Goal: Task Accomplishment & Management: Use online tool/utility

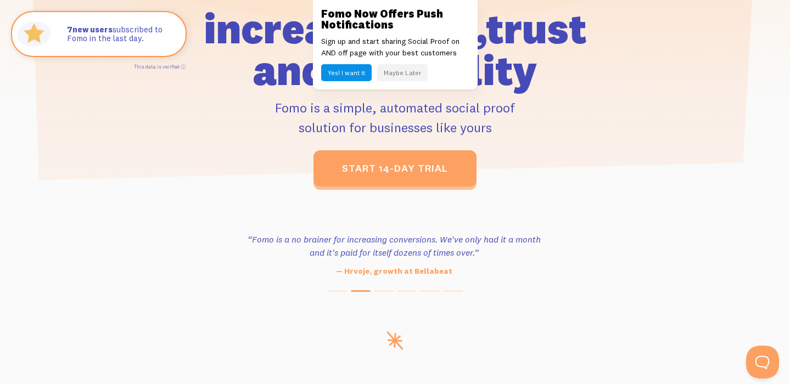
click at [408, 69] on button "Maybe Later" at bounding box center [402, 72] width 51 height 17
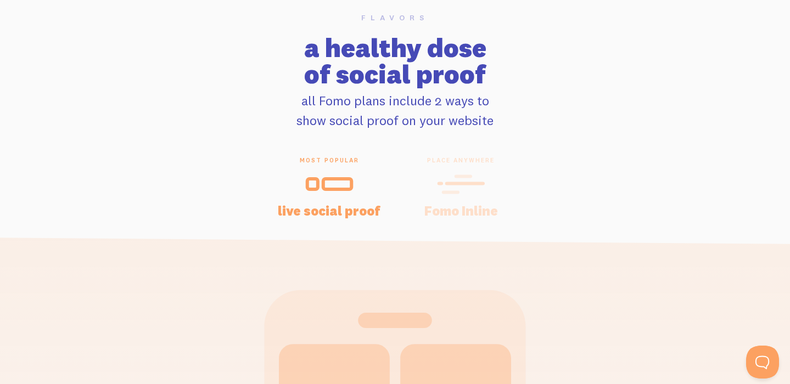
scroll to position [2187, 0]
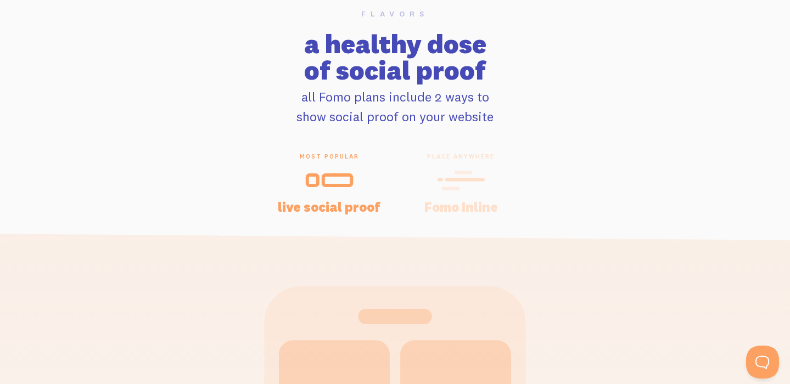
click at [334, 182] on icon at bounding box center [329, 180] width 48 height 25
click at [453, 195] on div "place anywhere Fomo Inline" at bounding box center [461, 183] width 132 height 60
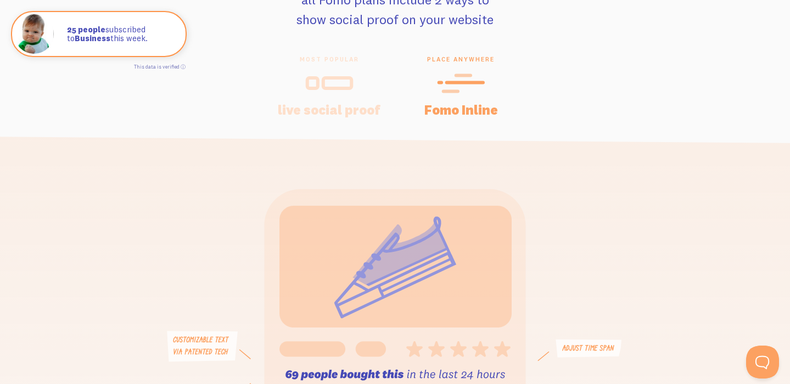
scroll to position [2271, 0]
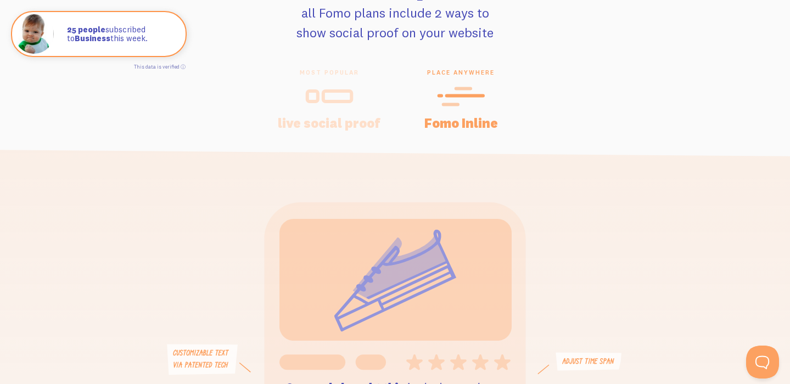
click at [342, 98] on icon at bounding box center [329, 96] width 48 height 25
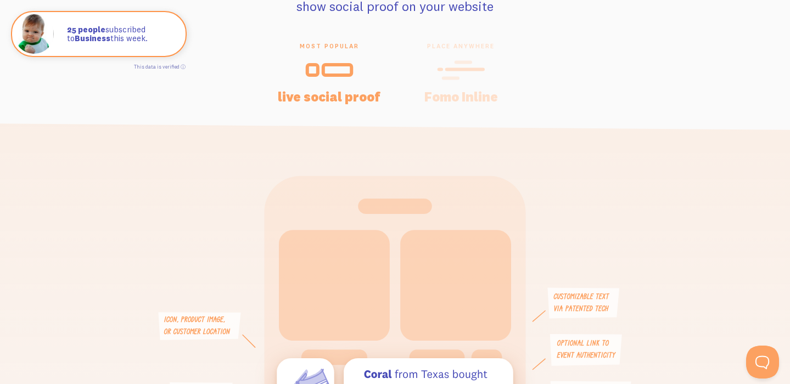
click at [452, 81] on icon at bounding box center [461, 70] width 48 height 25
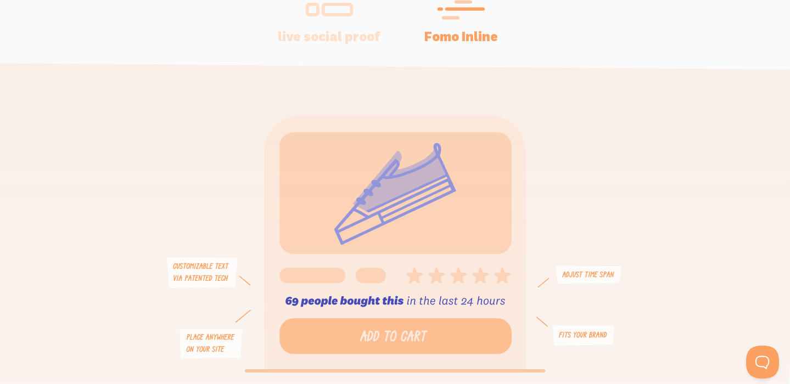
scroll to position [2302, 0]
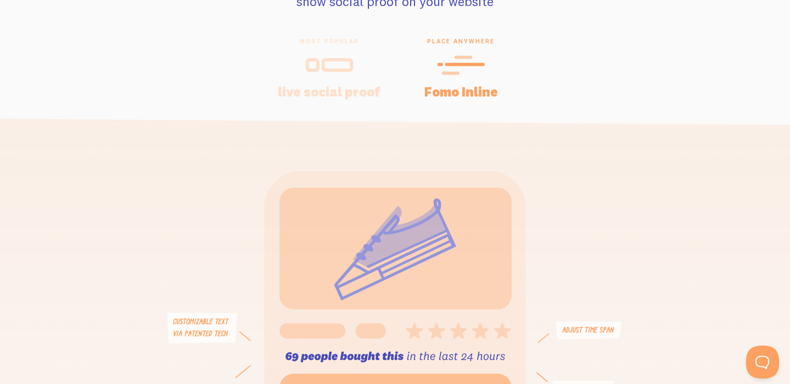
click at [365, 58] on div at bounding box center [329, 65] width 105 height 26
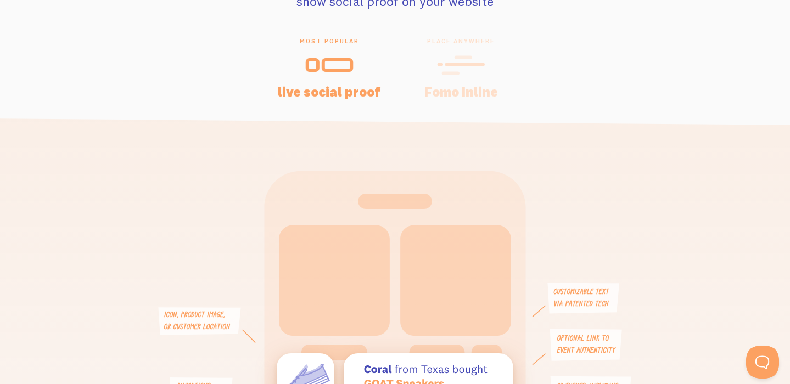
click at [462, 72] on icon at bounding box center [461, 65] width 48 height 25
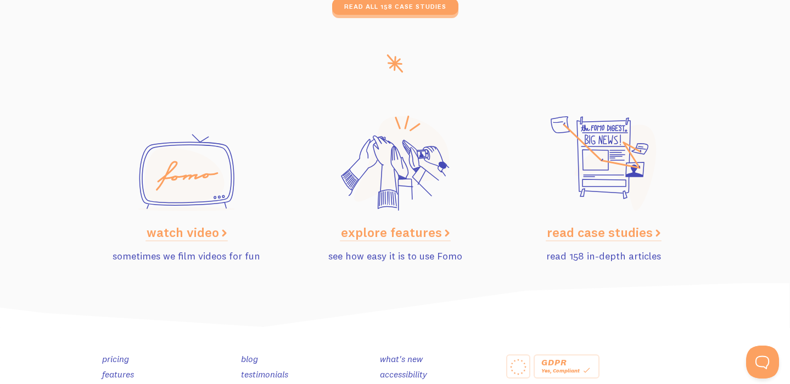
scroll to position [5367, 0]
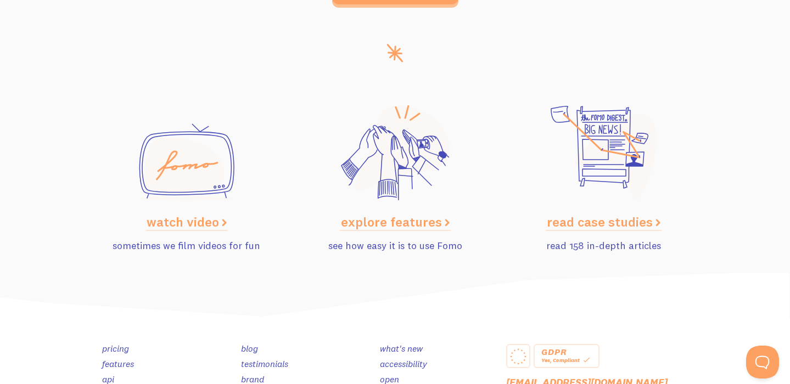
click at [408, 218] on link "explore features" at bounding box center [395, 222] width 109 height 16
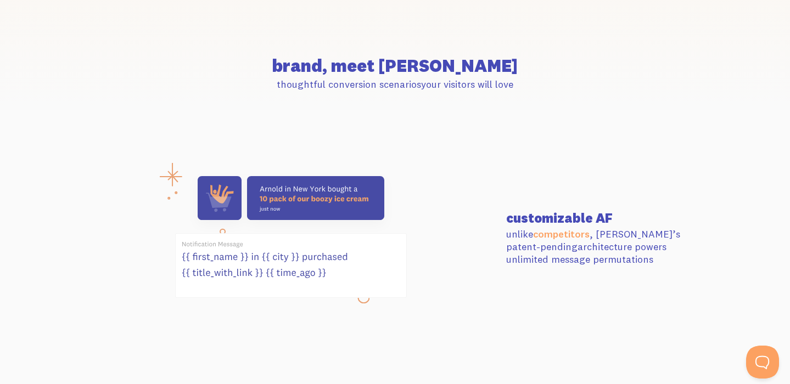
scroll to position [332, 0]
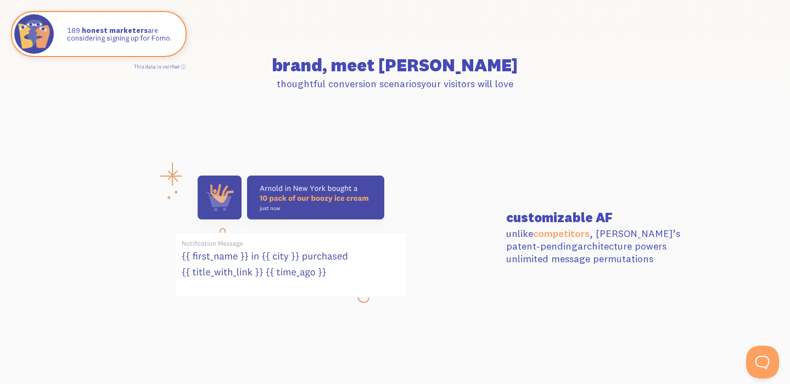
click at [363, 296] on icon at bounding box center [291, 265] width 231 height 64
click at [300, 263] on icon at bounding box center [291, 265] width 231 height 64
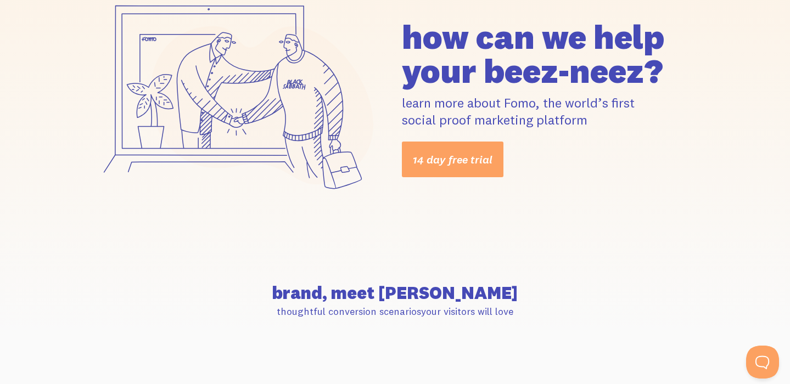
scroll to position [0, 0]
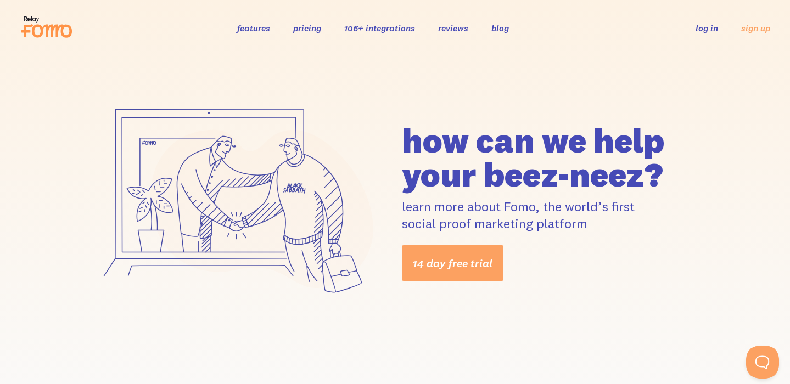
click at [309, 24] on link "pricing" at bounding box center [307, 28] width 28 height 11
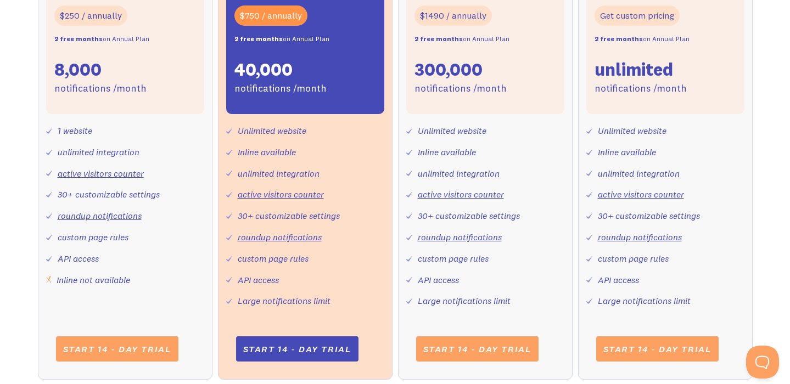
scroll to position [484, 0]
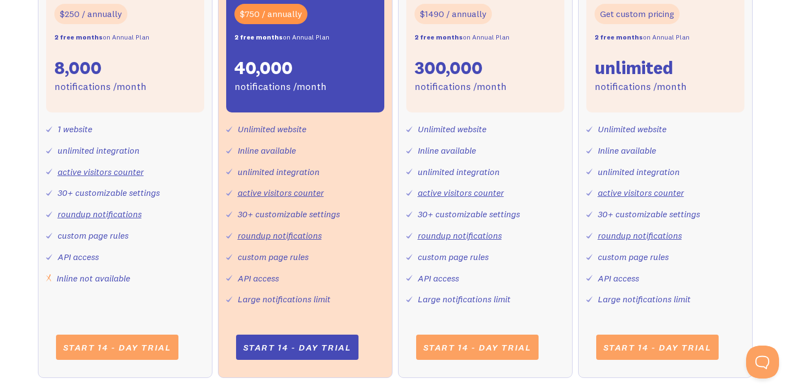
click at [290, 194] on link "active visitors counter" at bounding box center [281, 192] width 86 height 11
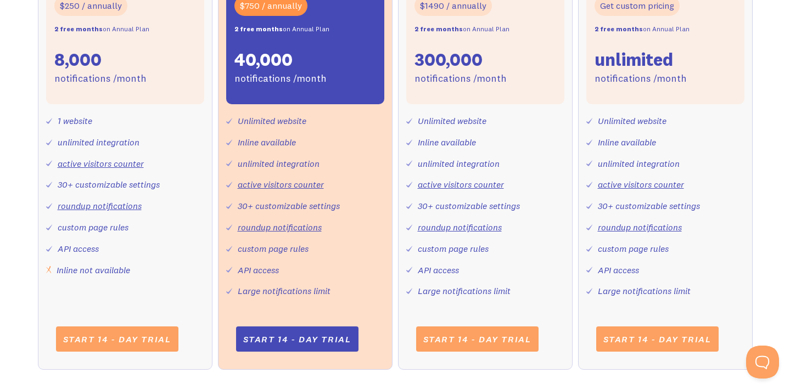
scroll to position [455, 0]
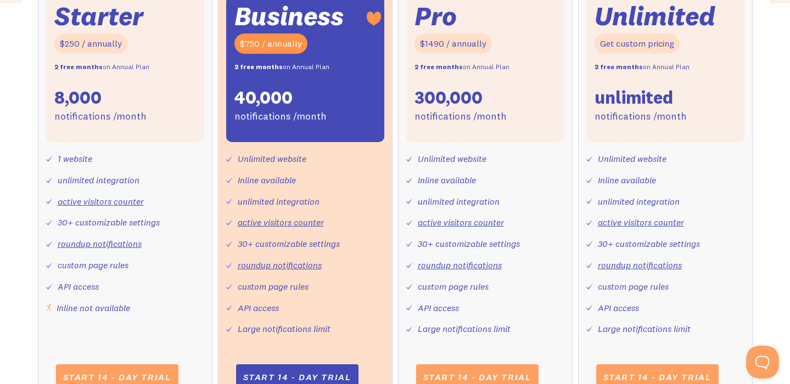
click at [268, 66] on strong "2 free months" at bounding box center [258, 67] width 48 height 8
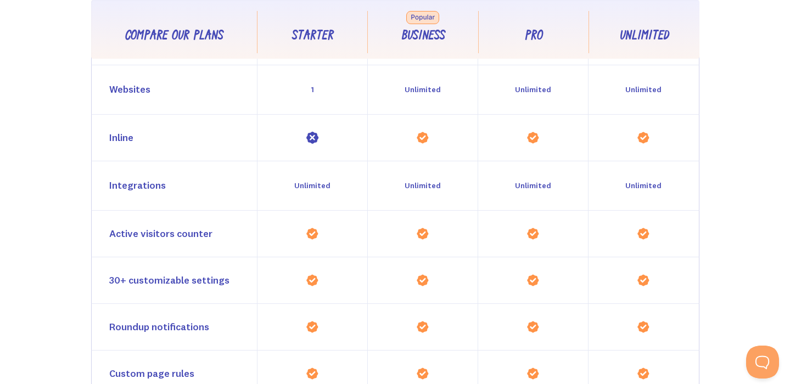
scroll to position [1056, 0]
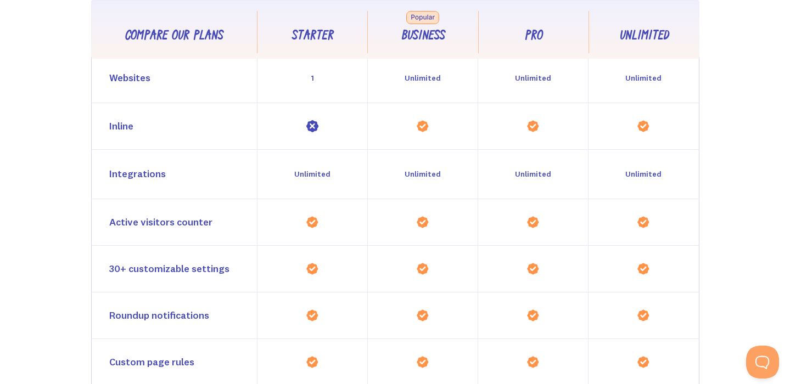
click at [149, 228] on div "Active visitors counter" at bounding box center [160, 223] width 103 height 16
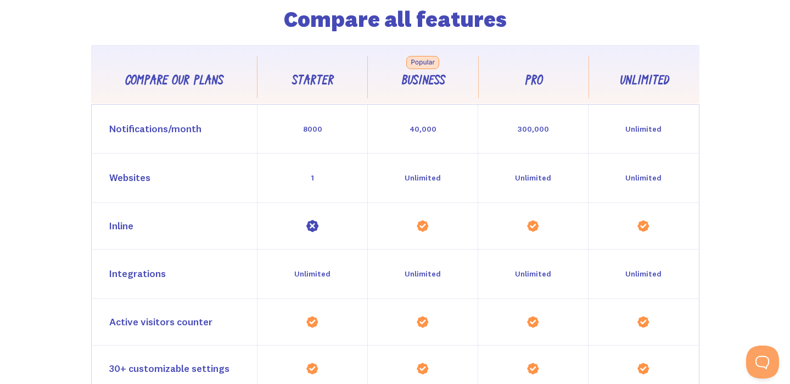
scroll to position [949, 0]
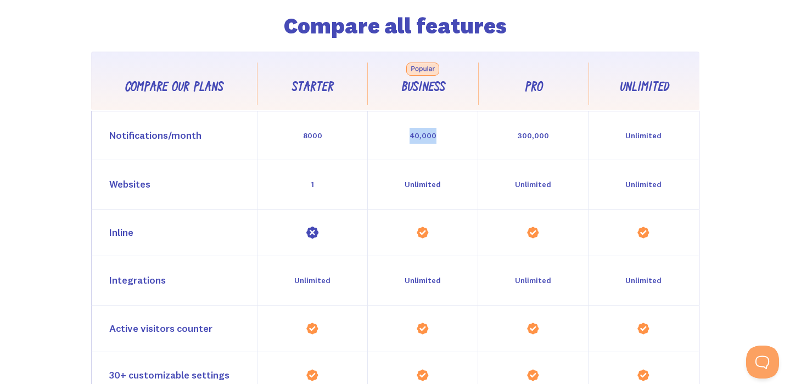
drag, startPoint x: 411, startPoint y: 136, endPoint x: 441, endPoint y: 136, distance: 30.2
click at [441, 136] on div "40,000" at bounding box center [422, 135] width 110 height 49
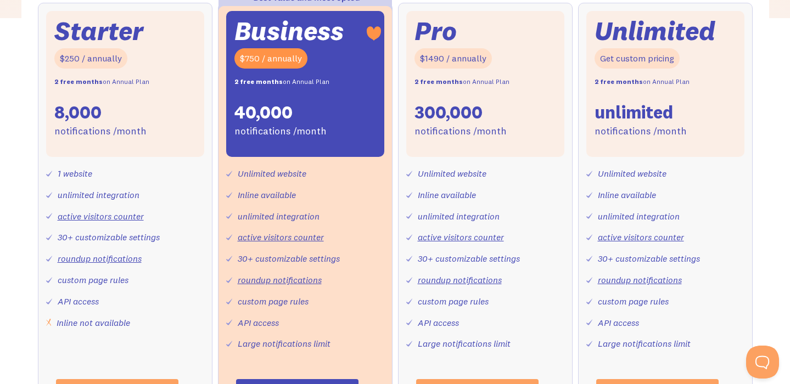
scroll to position [438, 0]
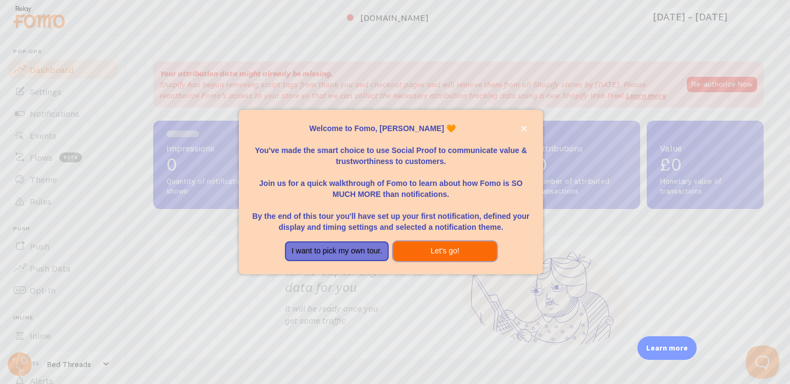
click at [430, 250] on button "Let's go!" at bounding box center [445, 252] width 104 height 20
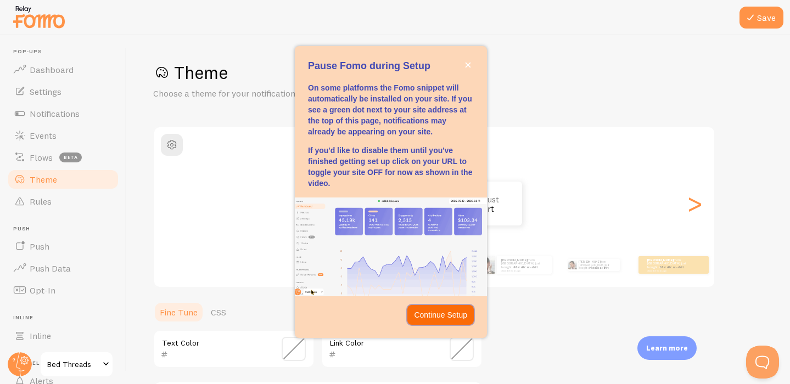
click at [440, 313] on p "Continue Setup" at bounding box center [440, 315] width 53 height 11
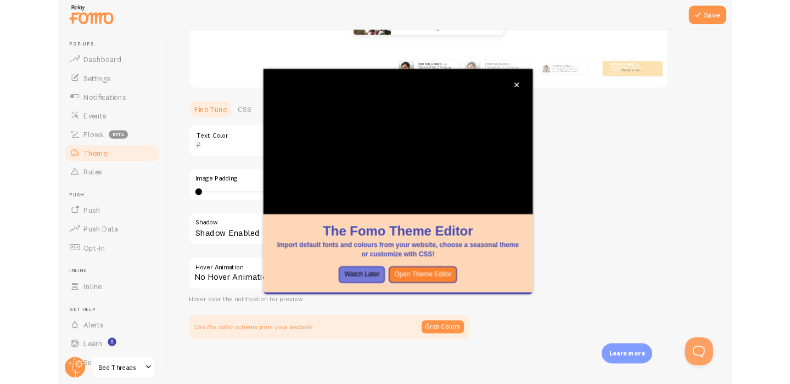
scroll to position [141, 0]
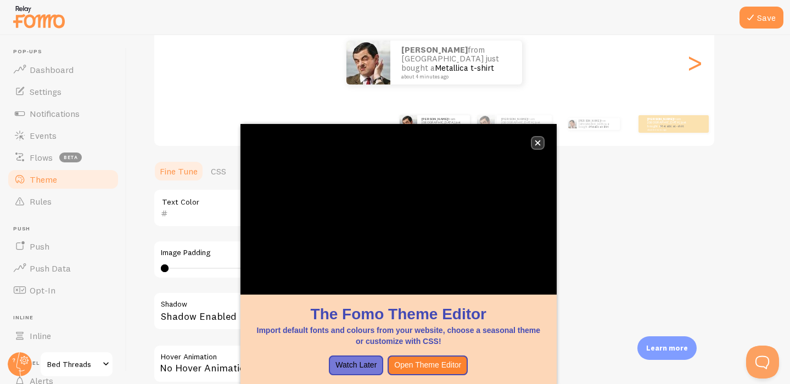
click at [539, 138] on button "close," at bounding box center [538, 143] width 12 height 12
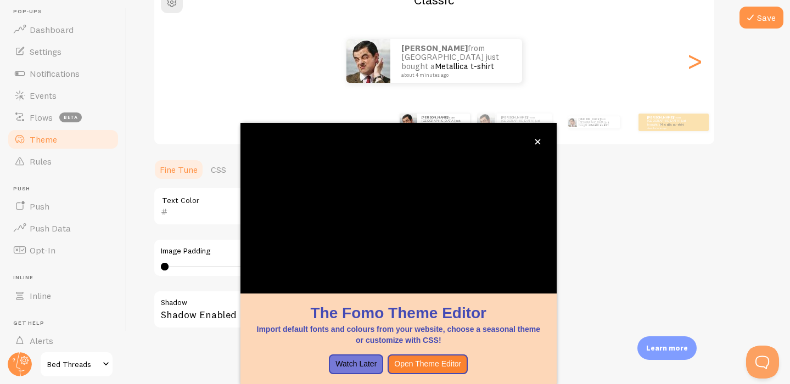
scroll to position [43, 0]
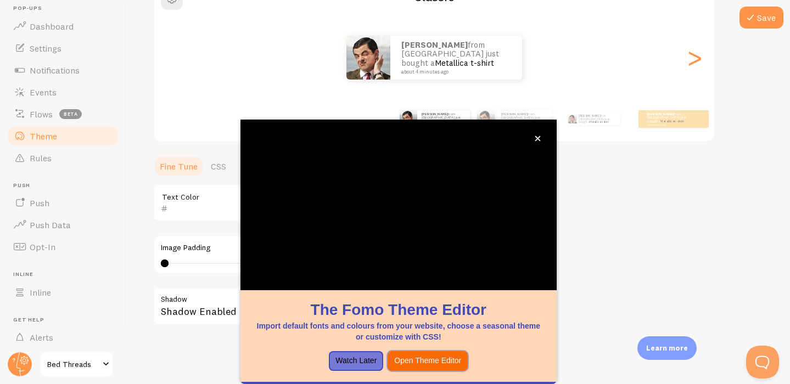
click at [417, 369] on button "Open Theme Editor" at bounding box center [428, 361] width 80 height 20
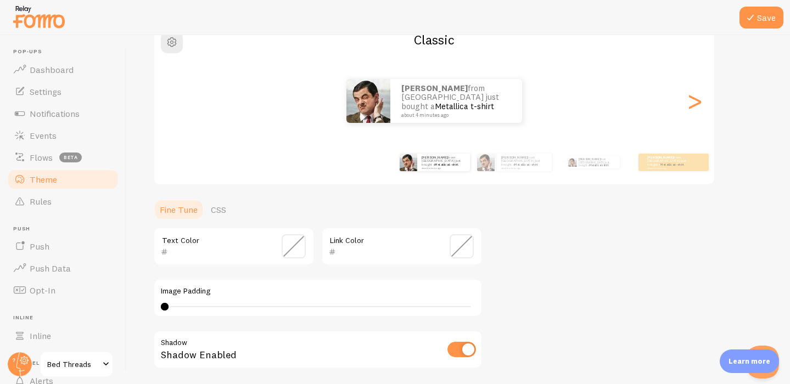
scroll to position [0, 0]
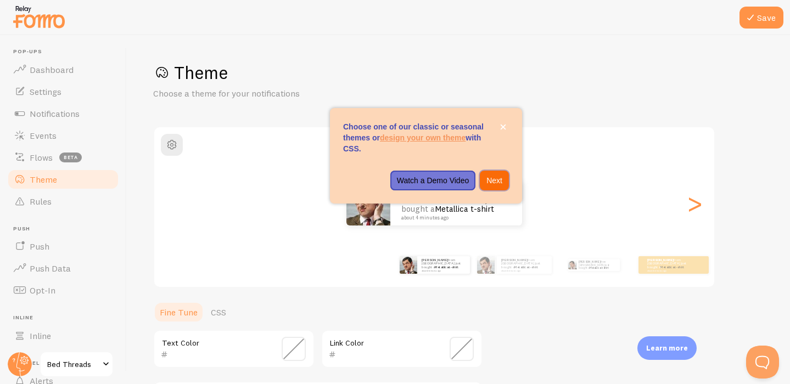
click at [489, 183] on p "Next" at bounding box center [494, 180] width 16 height 11
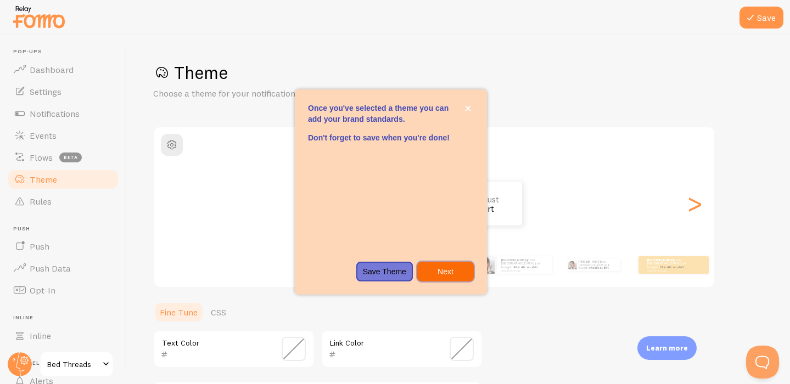
click at [438, 274] on p "Next" at bounding box center [445, 271] width 43 height 11
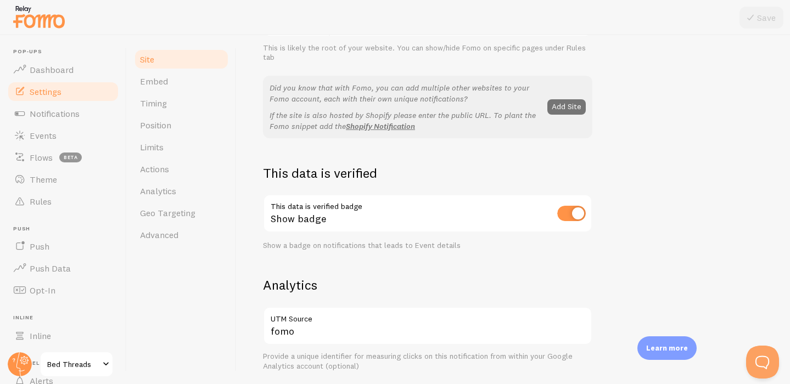
scroll to position [225, 0]
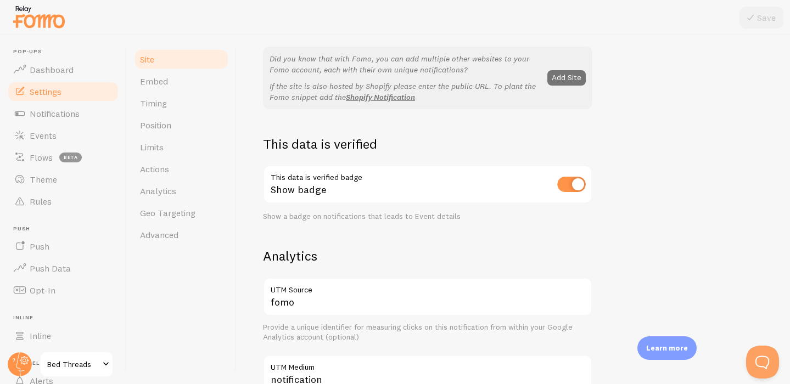
click at [572, 187] on input "checkbox" at bounding box center [571, 184] width 29 height 15
checkbox input "false"
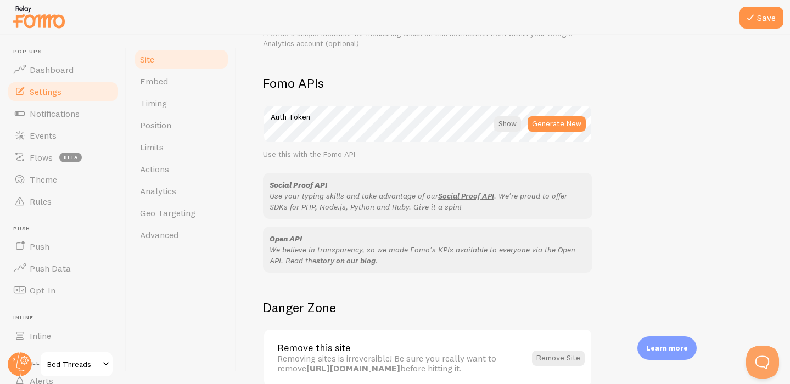
scroll to position [652, 0]
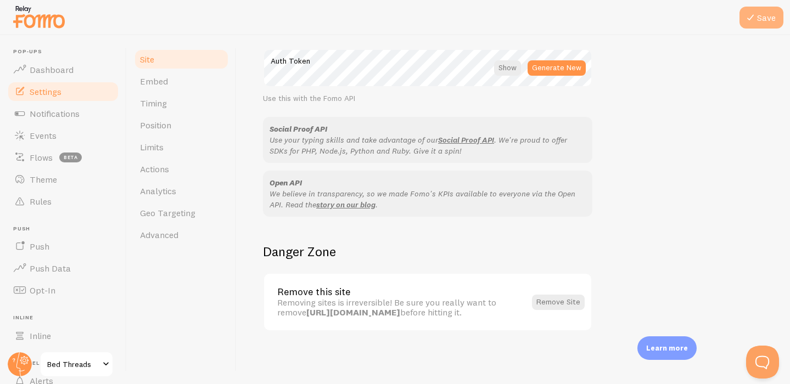
click at [758, 25] on button "Save" at bounding box center [761, 18] width 44 height 22
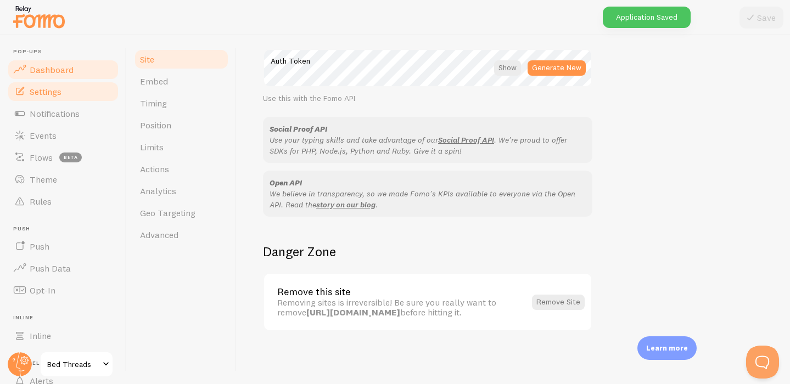
click at [47, 73] on span "Dashboard" at bounding box center [52, 69] width 44 height 11
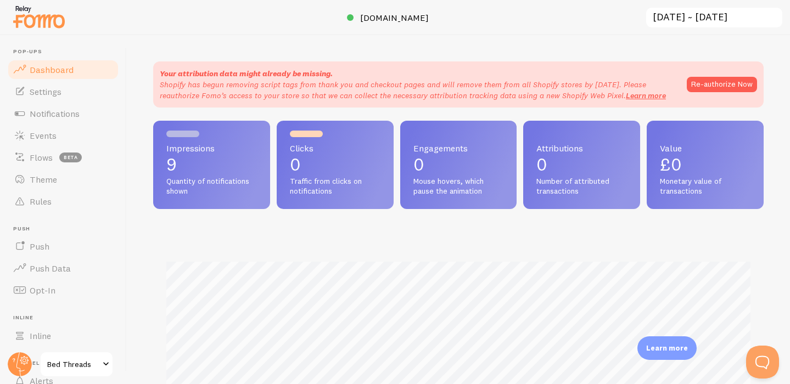
scroll to position [288, 610]
click at [354, 20] on link "bedthreads.co.uk" at bounding box center [395, 17] width 97 height 13
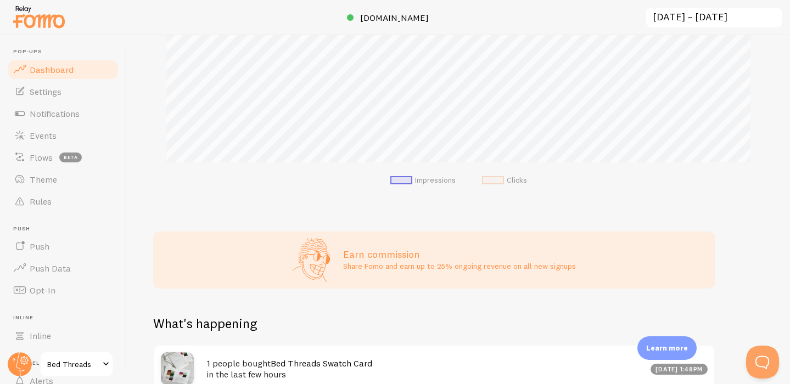
scroll to position [0, 0]
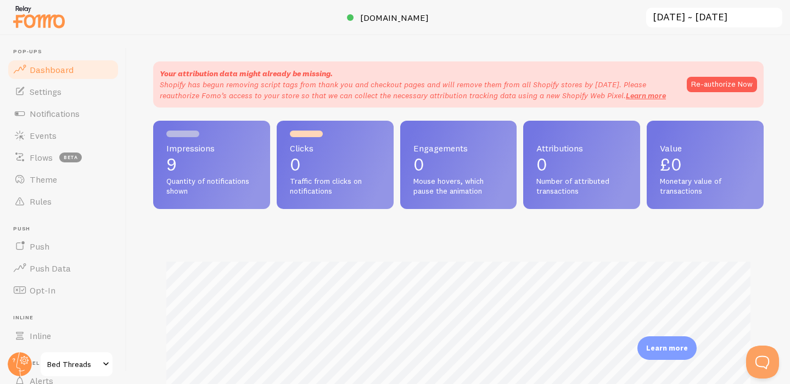
click at [106, 363] on span at bounding box center [105, 364] width 13 height 13
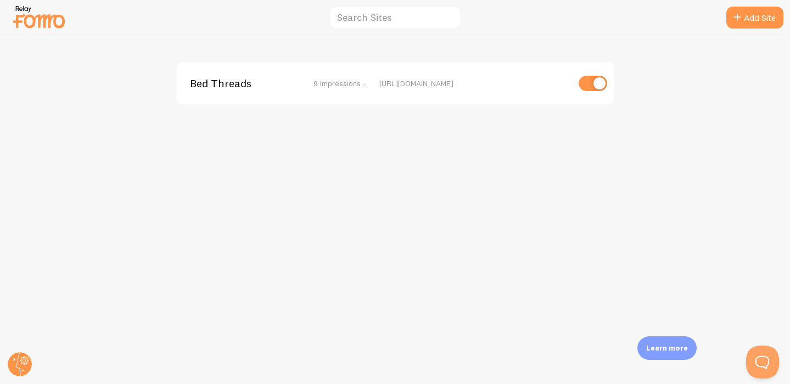
click at [591, 88] on input "checkbox" at bounding box center [593, 83] width 29 height 15
checkbox input "false"
click at [232, 90] on div "Bed Threads disabled https://bedthreads.co.uk" at bounding box center [395, 84] width 437 height 42
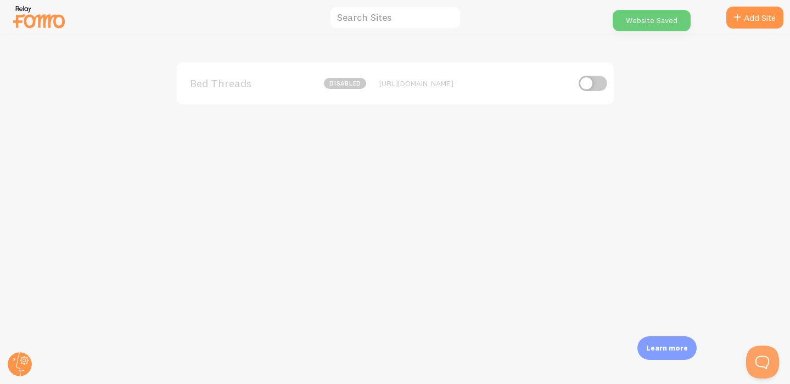
click at [233, 88] on span "Bed Threads" at bounding box center [234, 84] width 88 height 10
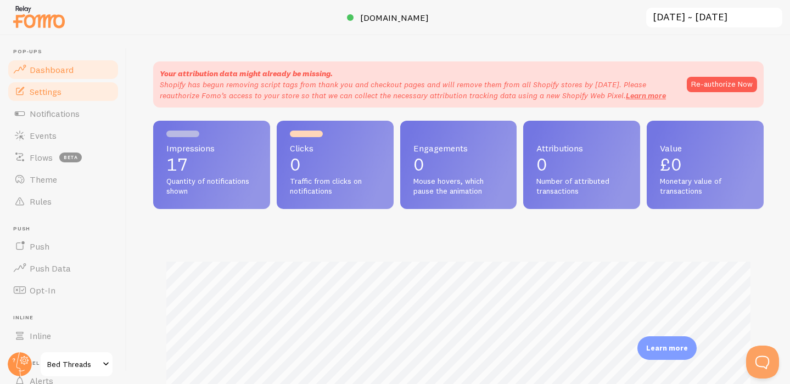
click at [47, 91] on span "Settings" at bounding box center [46, 91] width 32 height 11
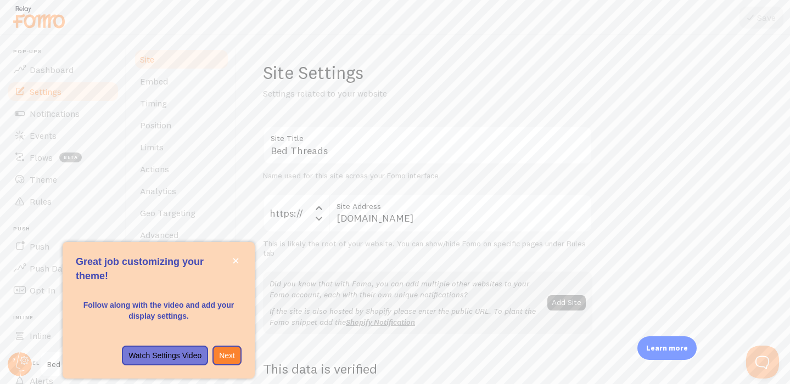
click at [242, 253] on div "Great job customizing your theme!" at bounding box center [159, 248] width 192 height 13
click at [241, 255] on p "Great job customizing your theme!" at bounding box center [159, 269] width 166 height 28
click at [238, 261] on icon "close," at bounding box center [236, 261] width 6 height 6
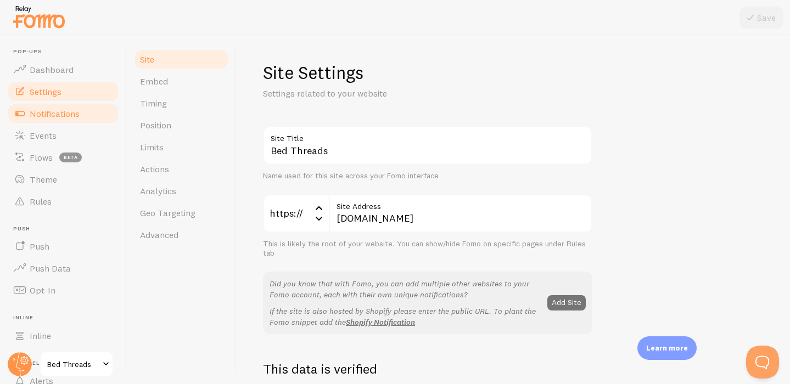
click at [38, 108] on span "Notifications" at bounding box center [55, 113] width 50 height 11
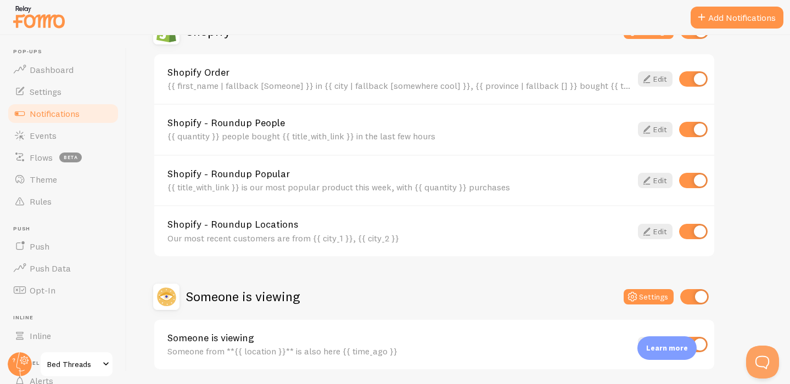
scroll to position [285, 0]
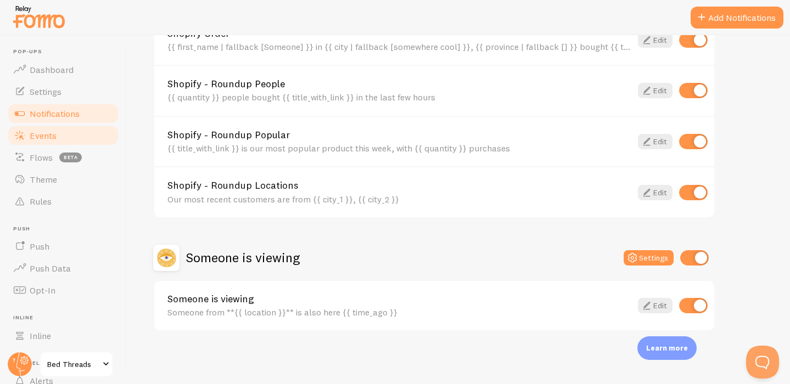
click at [41, 138] on span "Events" at bounding box center [43, 135] width 27 height 11
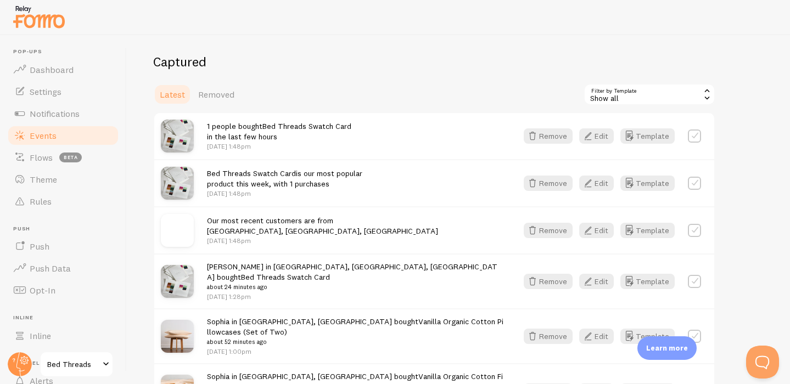
scroll to position [229, 0]
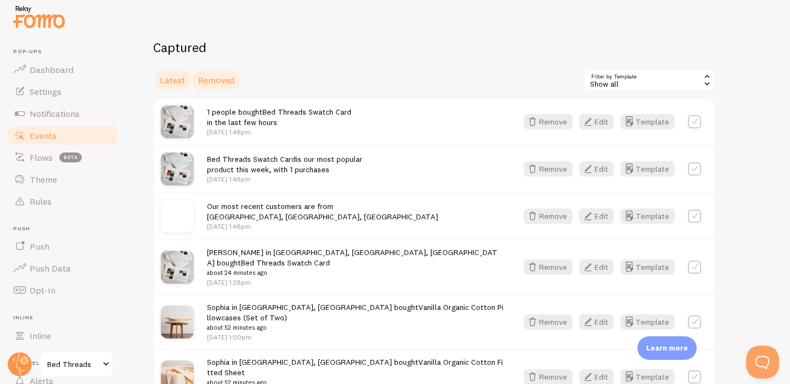
click at [209, 75] on span "Removed" at bounding box center [216, 80] width 36 height 11
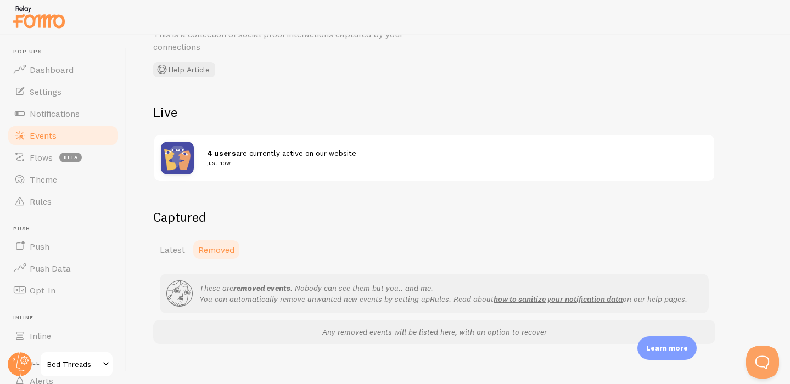
scroll to position [71, 0]
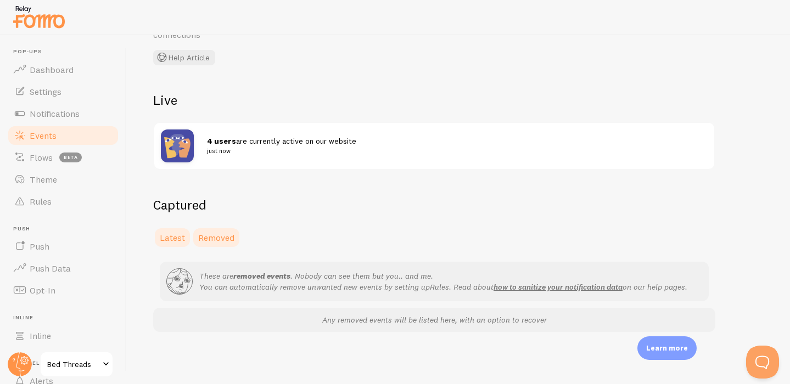
click at [178, 239] on span "Latest" at bounding box center [172, 237] width 25 height 11
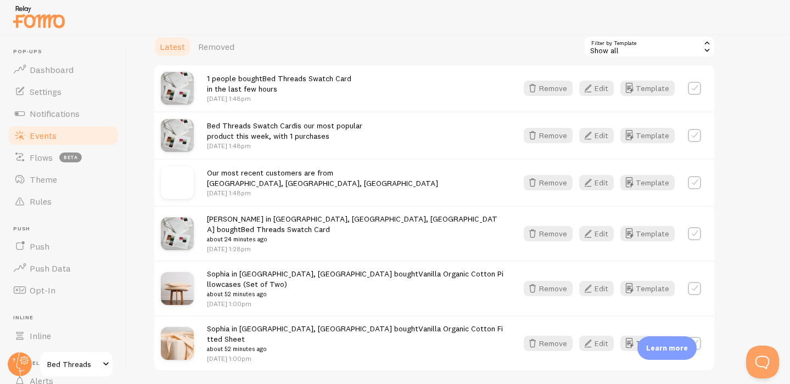
scroll to position [279, 0]
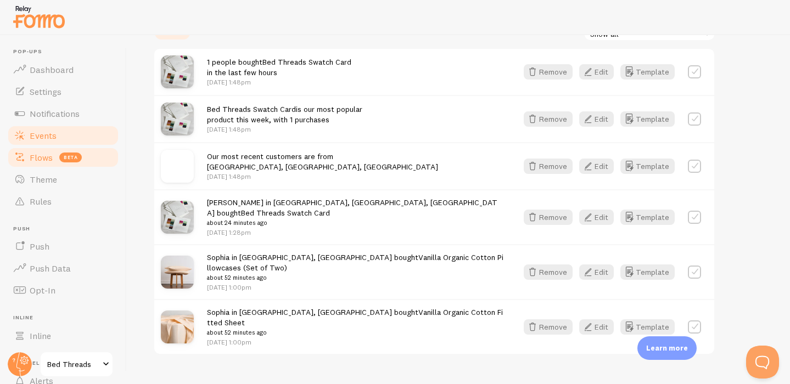
click at [49, 160] on span "Flows" at bounding box center [41, 157] width 23 height 11
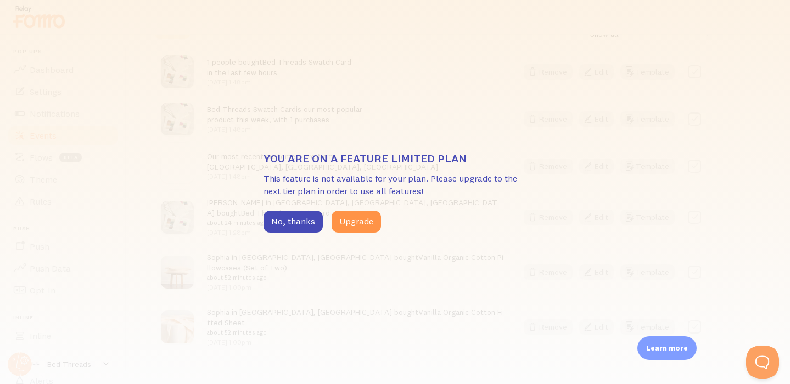
click at [212, 143] on div "You are on a feature limited plan This feature is not available for your plan. …" at bounding box center [395, 192] width 790 height 384
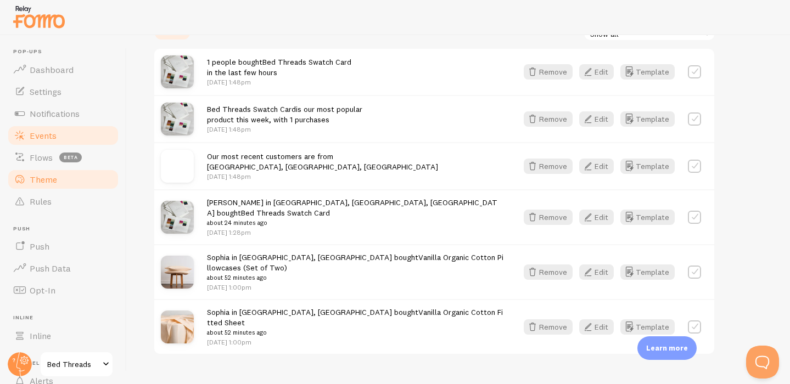
click at [44, 174] on span "Theme" at bounding box center [43, 179] width 27 height 11
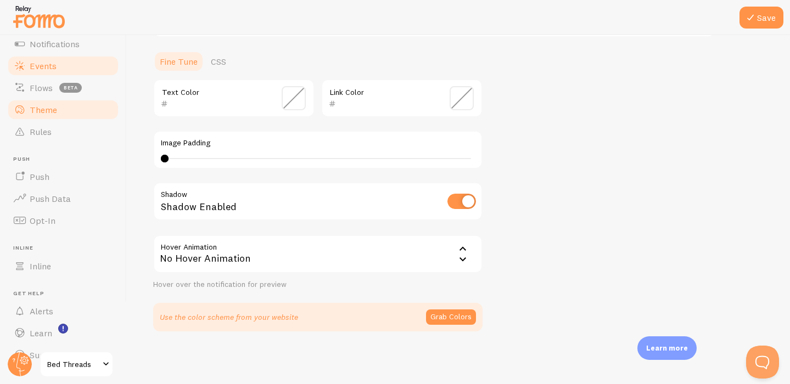
scroll to position [91, 0]
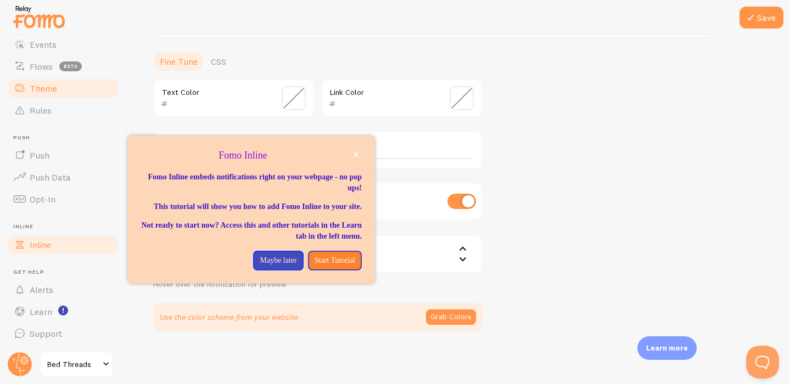
click at [36, 249] on span "Inline" at bounding box center [40, 244] width 21 height 11
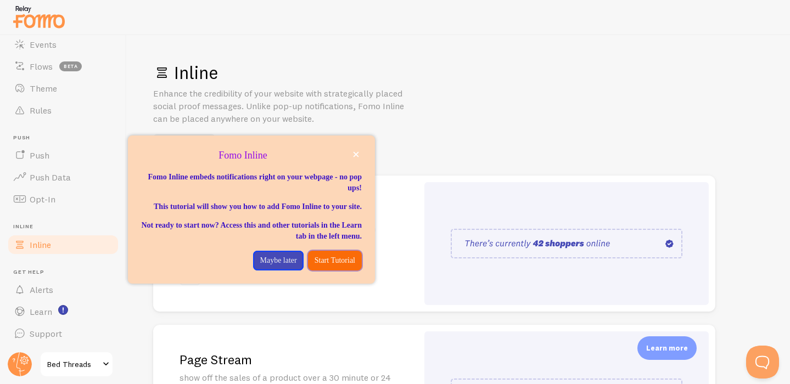
click at [323, 266] on p "Start Tutorial" at bounding box center [335, 260] width 41 height 11
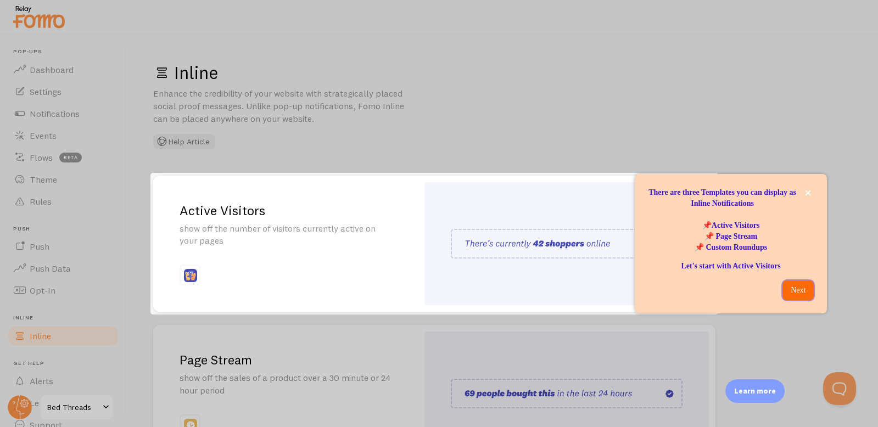
click at [789, 298] on button "Next" at bounding box center [797, 291] width 31 height 20
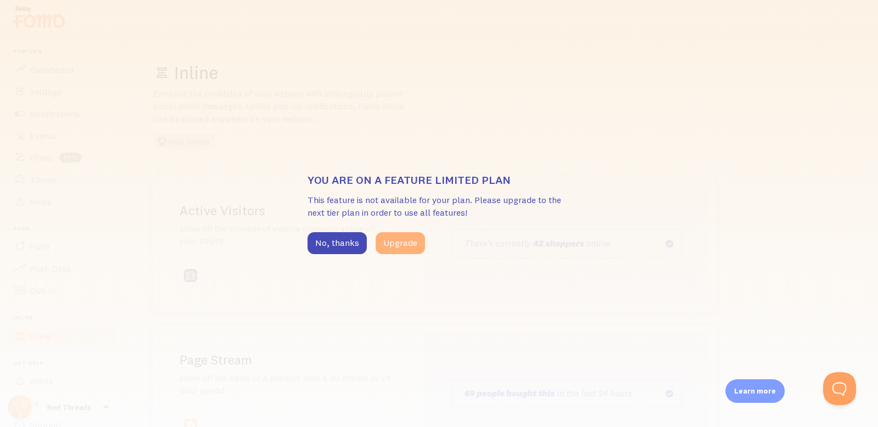
click at [396, 242] on button "Upgrade" at bounding box center [400, 243] width 49 height 22
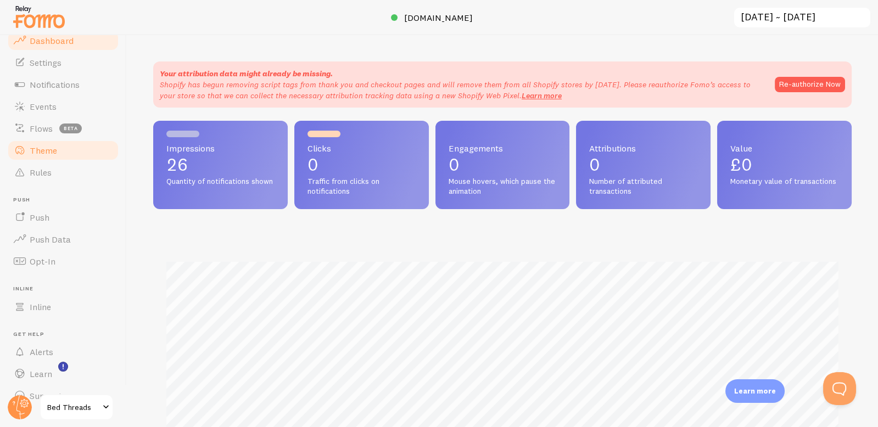
scroll to position [48, 0]
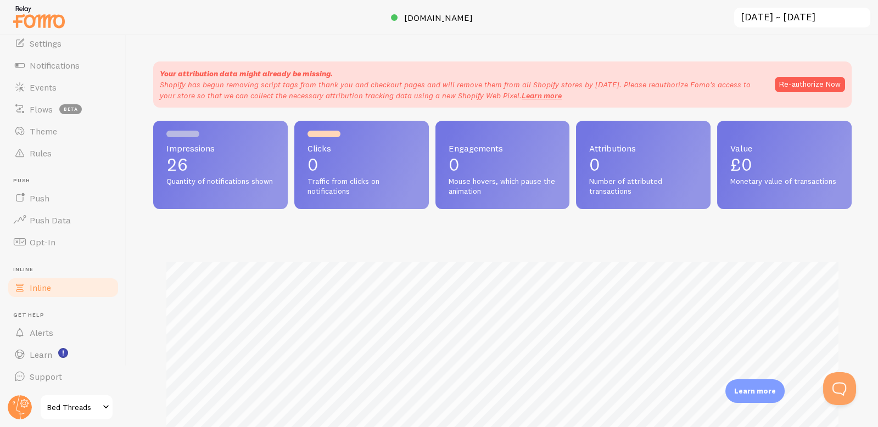
click at [32, 294] on link "Inline" at bounding box center [63, 288] width 113 height 22
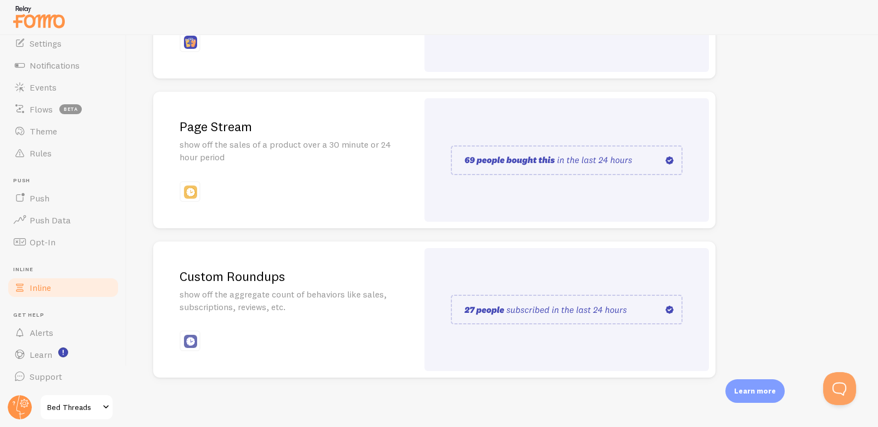
scroll to position [237, 0]
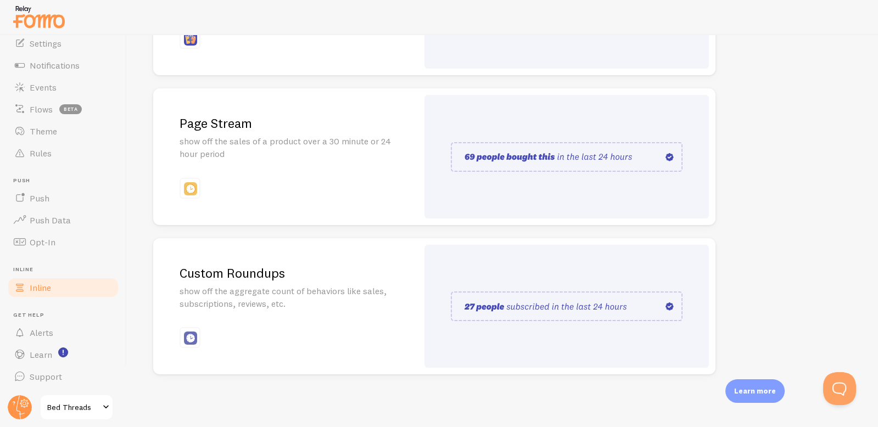
click at [571, 169] on img at bounding box center [567, 157] width 232 height 30
click at [194, 184] on img at bounding box center [190, 188] width 13 height 13
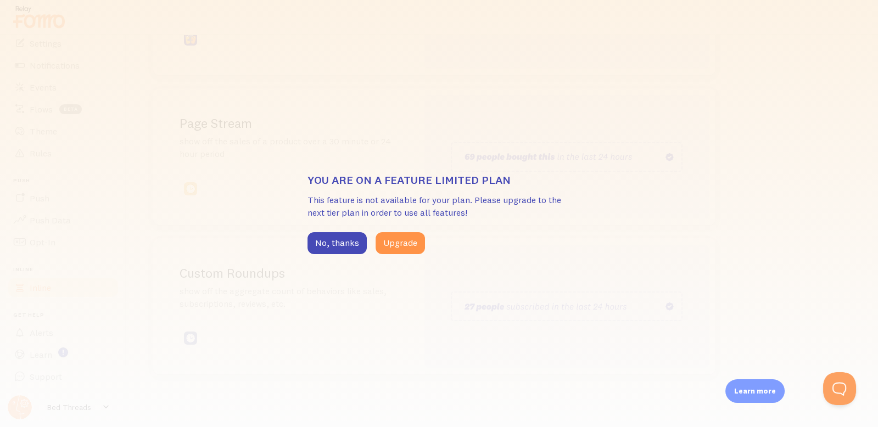
click at [446, 35] on div "You are on a feature limited plan This feature is not available for your plan. …" at bounding box center [439, 213] width 878 height 427
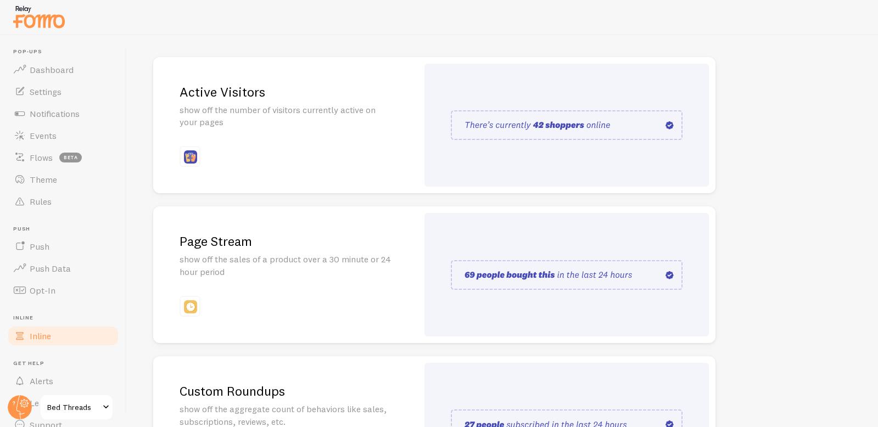
scroll to position [187, 0]
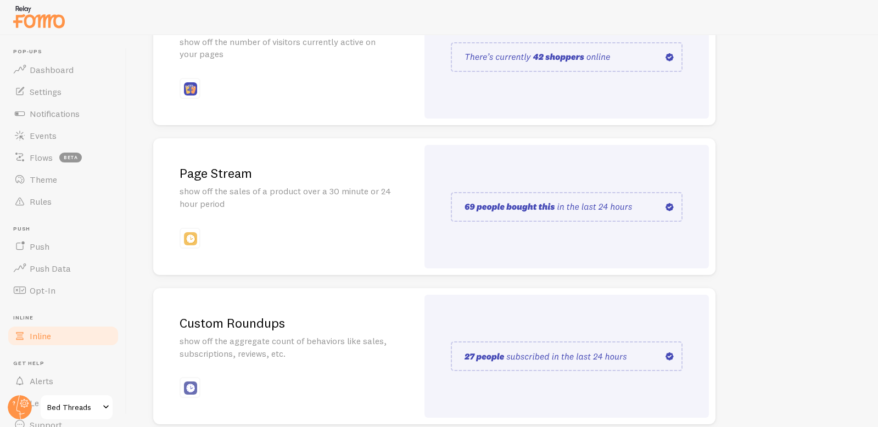
click at [192, 238] on img at bounding box center [190, 238] width 13 height 13
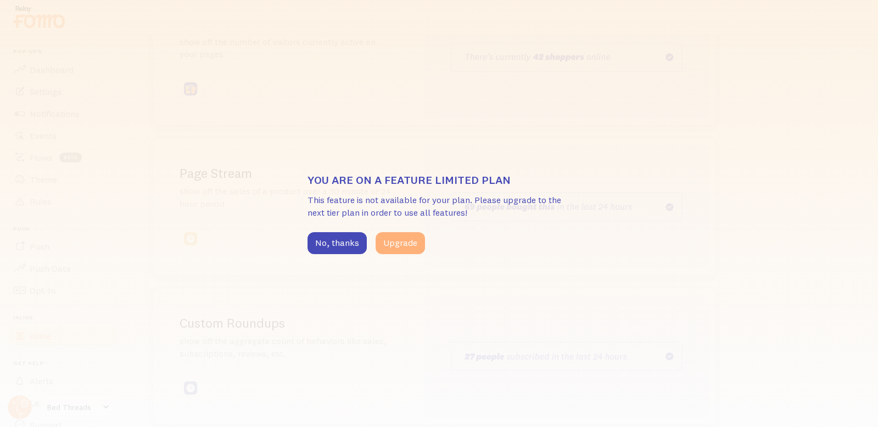
click at [407, 235] on button "Upgrade" at bounding box center [400, 243] width 49 height 22
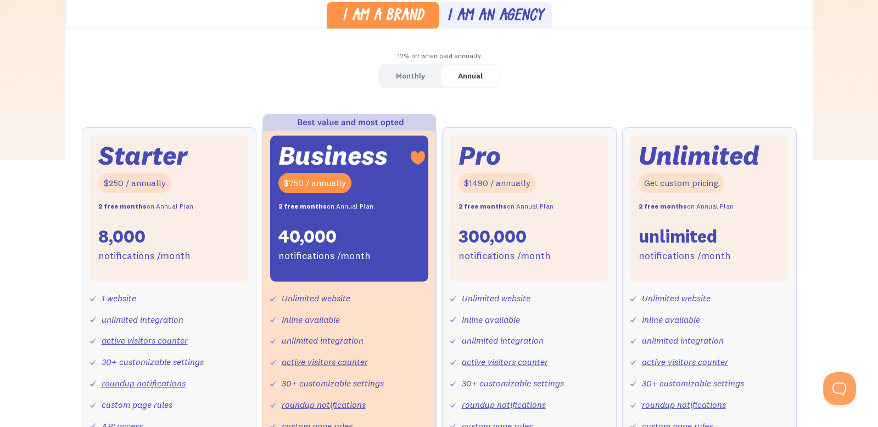
scroll to position [298, 0]
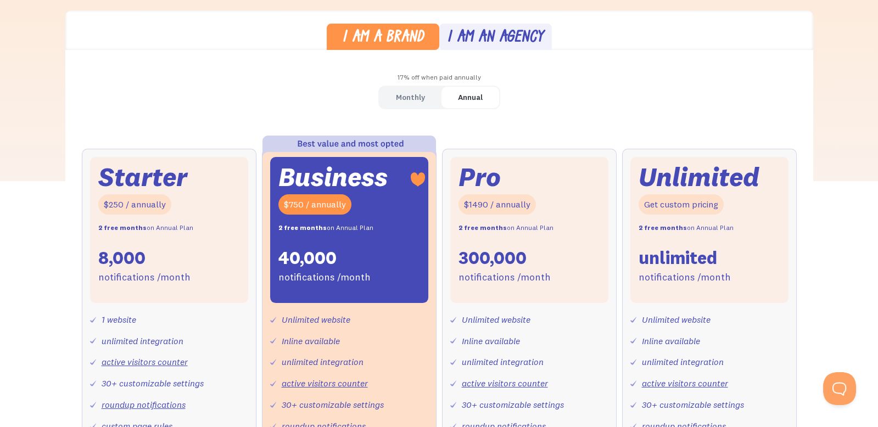
click at [421, 105] on link "Monthly" at bounding box center [410, 97] width 62 height 21
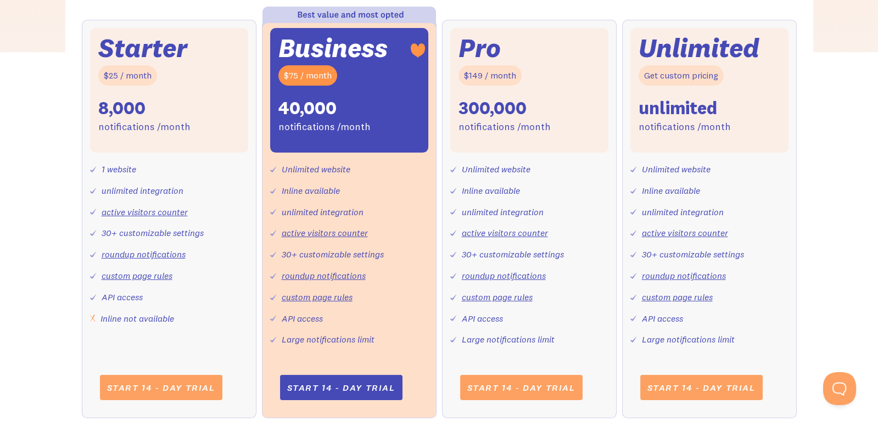
scroll to position [443, 0]
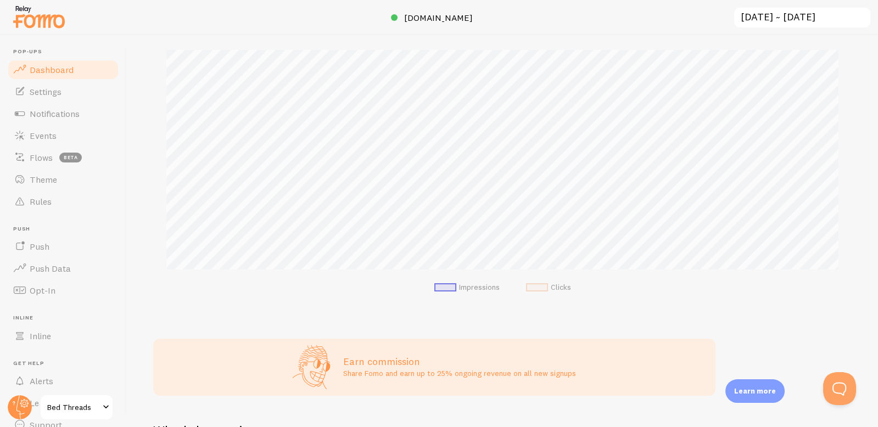
scroll to position [323, 0]
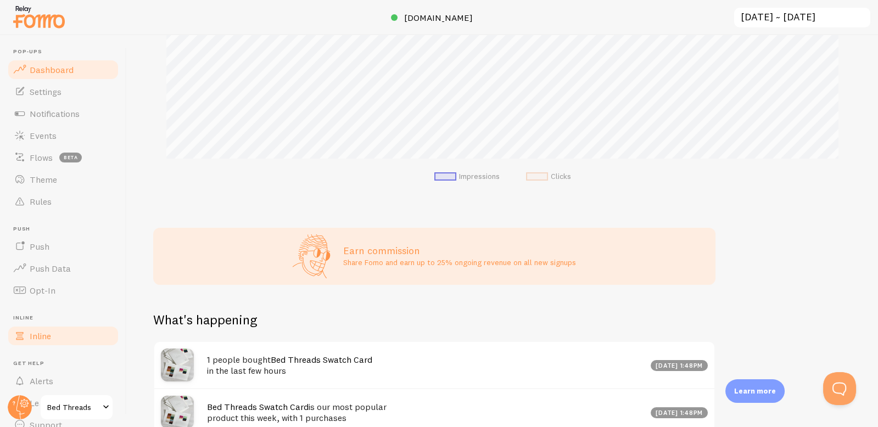
click at [36, 338] on span "Inline" at bounding box center [40, 335] width 21 height 11
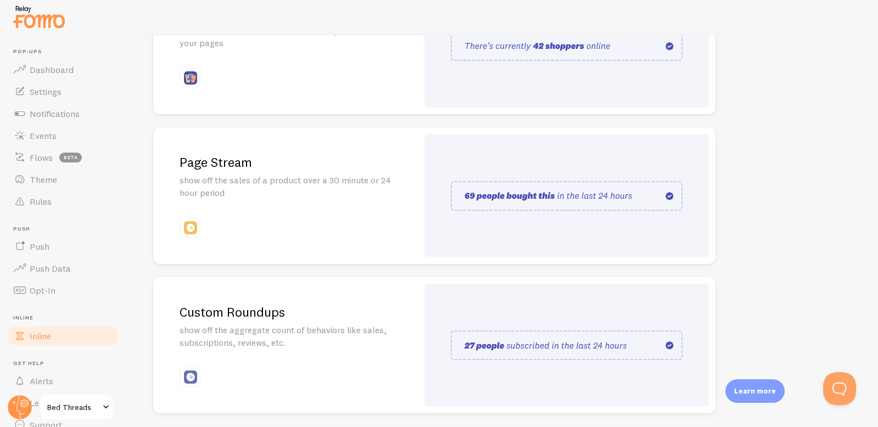
scroll to position [237, 0]
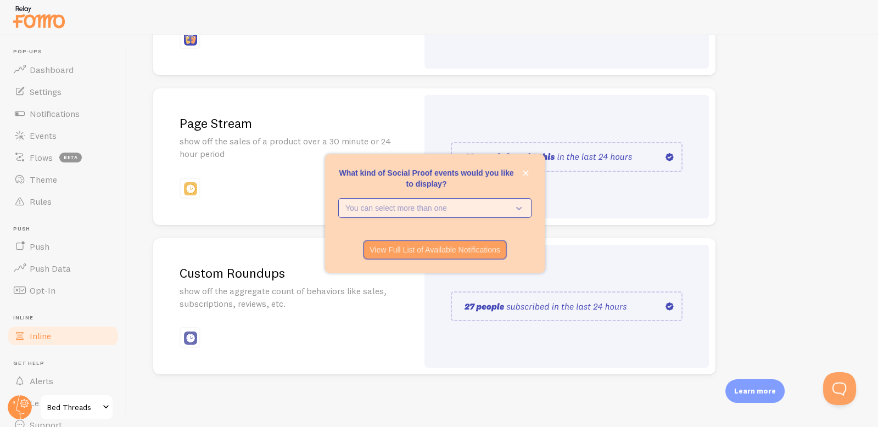
click at [481, 210] on p "You can select more than one" at bounding box center [427, 208] width 164 height 11
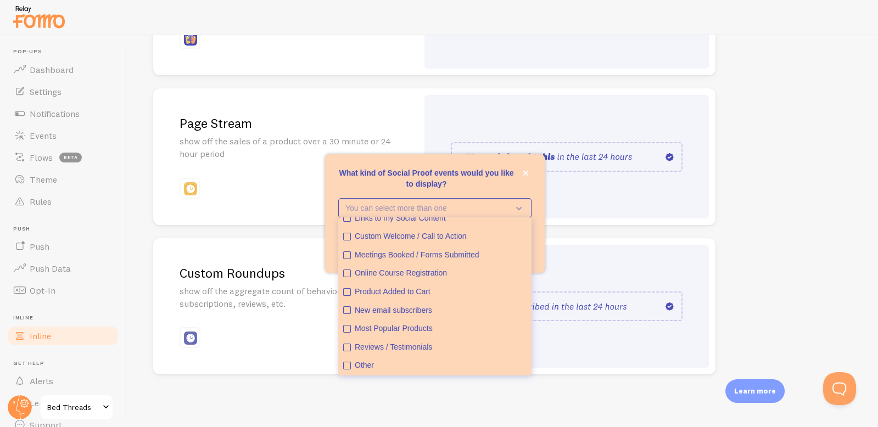
scroll to position [0, 0]
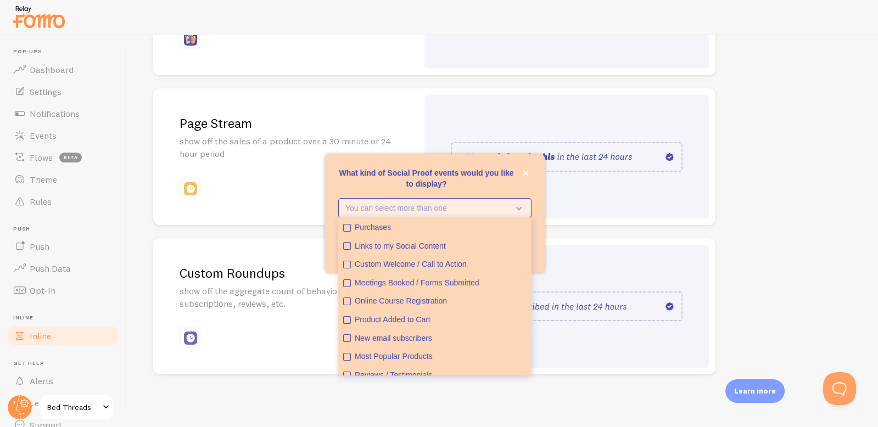
click at [405, 209] on p "You can select more than one" at bounding box center [427, 208] width 164 height 11
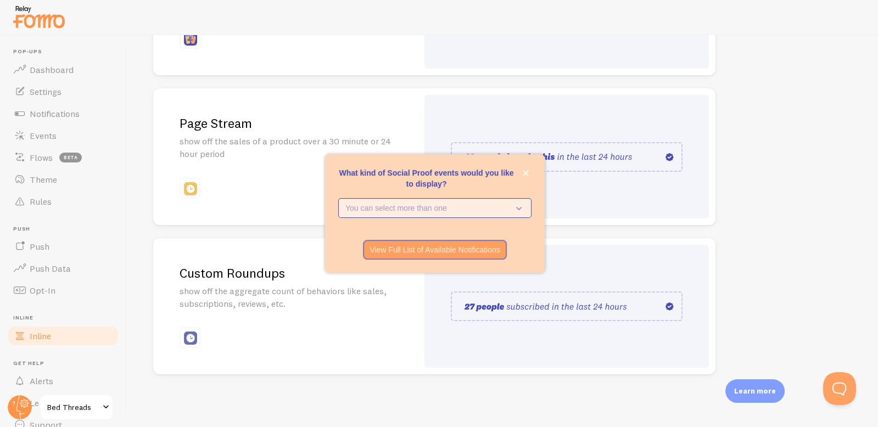
click at [405, 209] on p "You can select more than one" at bounding box center [427, 208] width 164 height 11
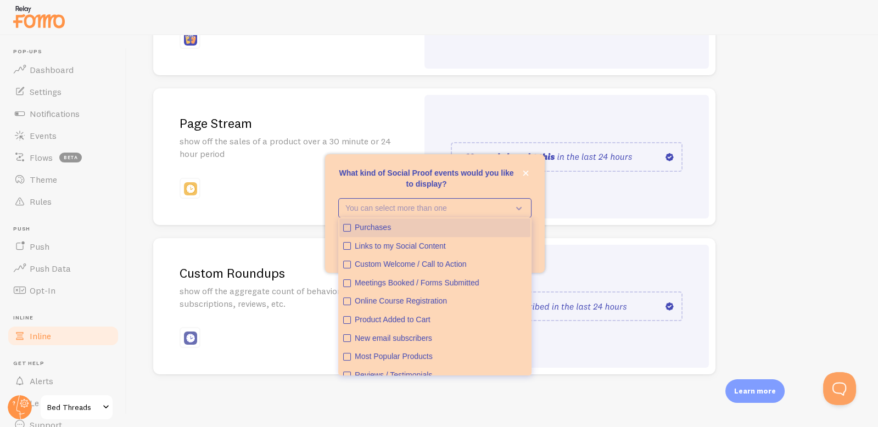
click at [386, 229] on div "Purchases" at bounding box center [441, 227] width 172 height 11
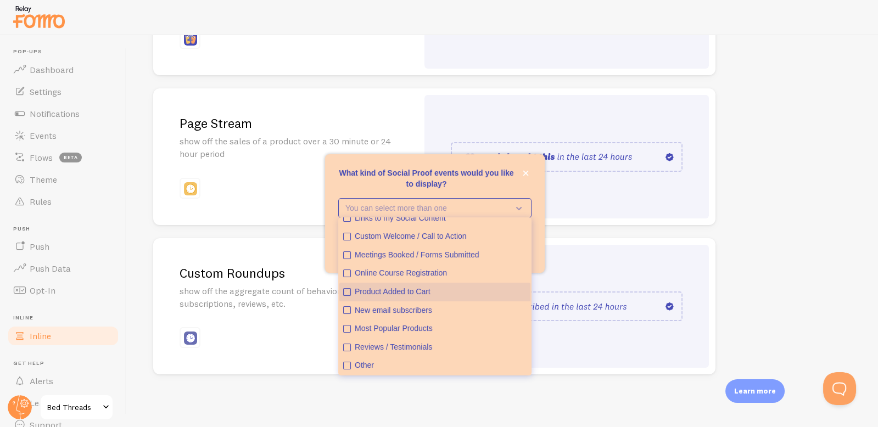
click at [407, 294] on div "Product Added to Cart" at bounding box center [441, 292] width 172 height 11
click at [505, 183] on p "What kind of Social Proof events would you like to display?" at bounding box center [434, 178] width 193 height 22
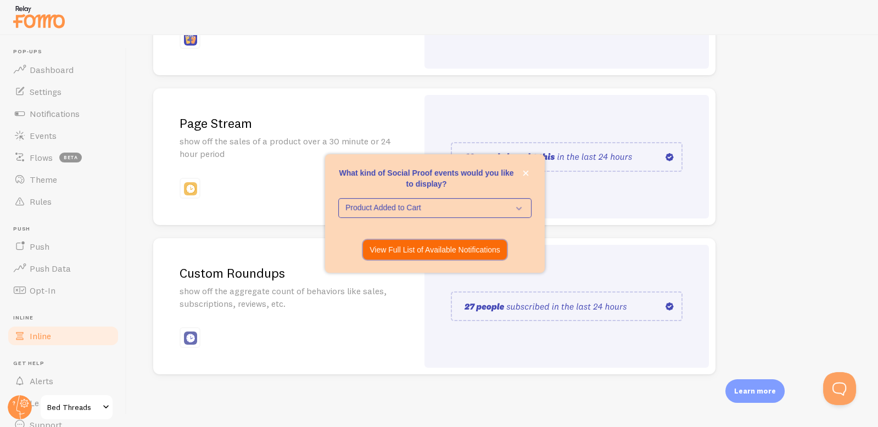
click at [445, 253] on p "View Full List of Available Notifications" at bounding box center [434, 249] width 131 height 11
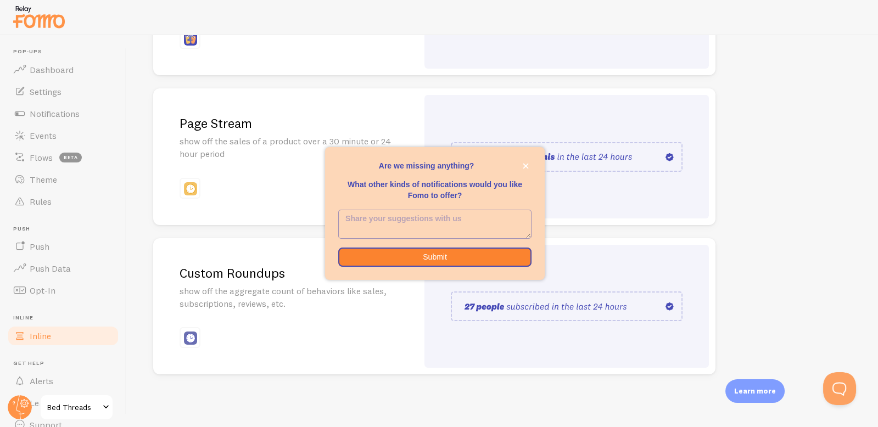
click at [433, 237] on textarea "<p>Are we missing anything? </p><p></p><p>What other kinds of notifications wou…" at bounding box center [435, 224] width 192 height 28
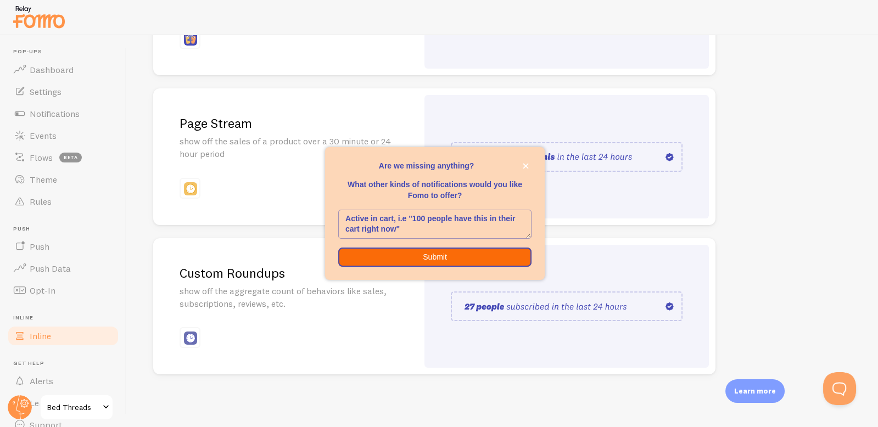
type textarea "Active in cart, i.e "100 people have this in their cart right now""
click at [440, 259] on button "Submit" at bounding box center [434, 258] width 193 height 20
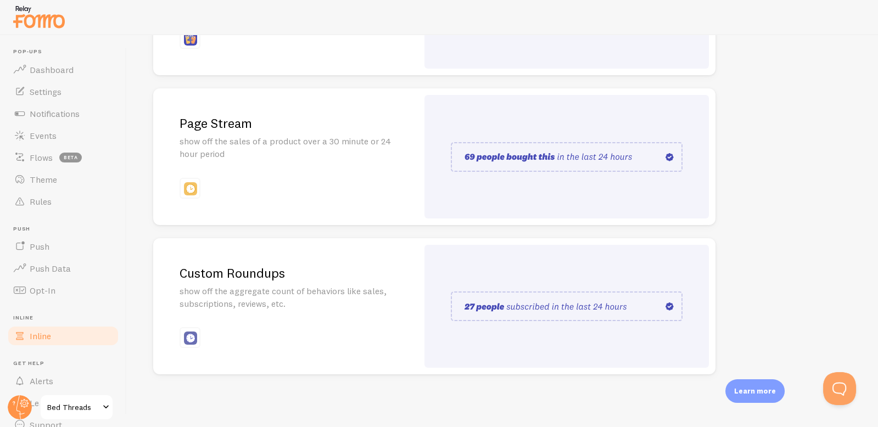
click at [582, 158] on img at bounding box center [567, 157] width 232 height 30
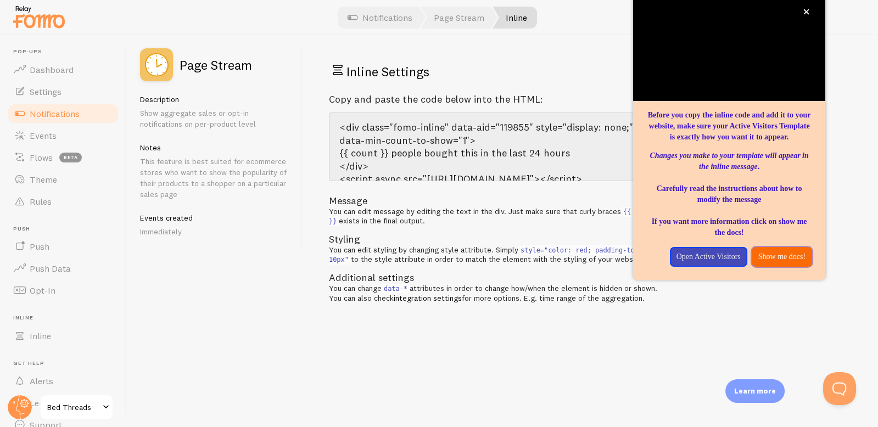
click at [777, 262] on p "Show me docs!" at bounding box center [781, 256] width 47 height 11
click at [809, 12] on icon "close," at bounding box center [806, 12] width 6 height 6
